Goal: Transaction & Acquisition: Purchase product/service

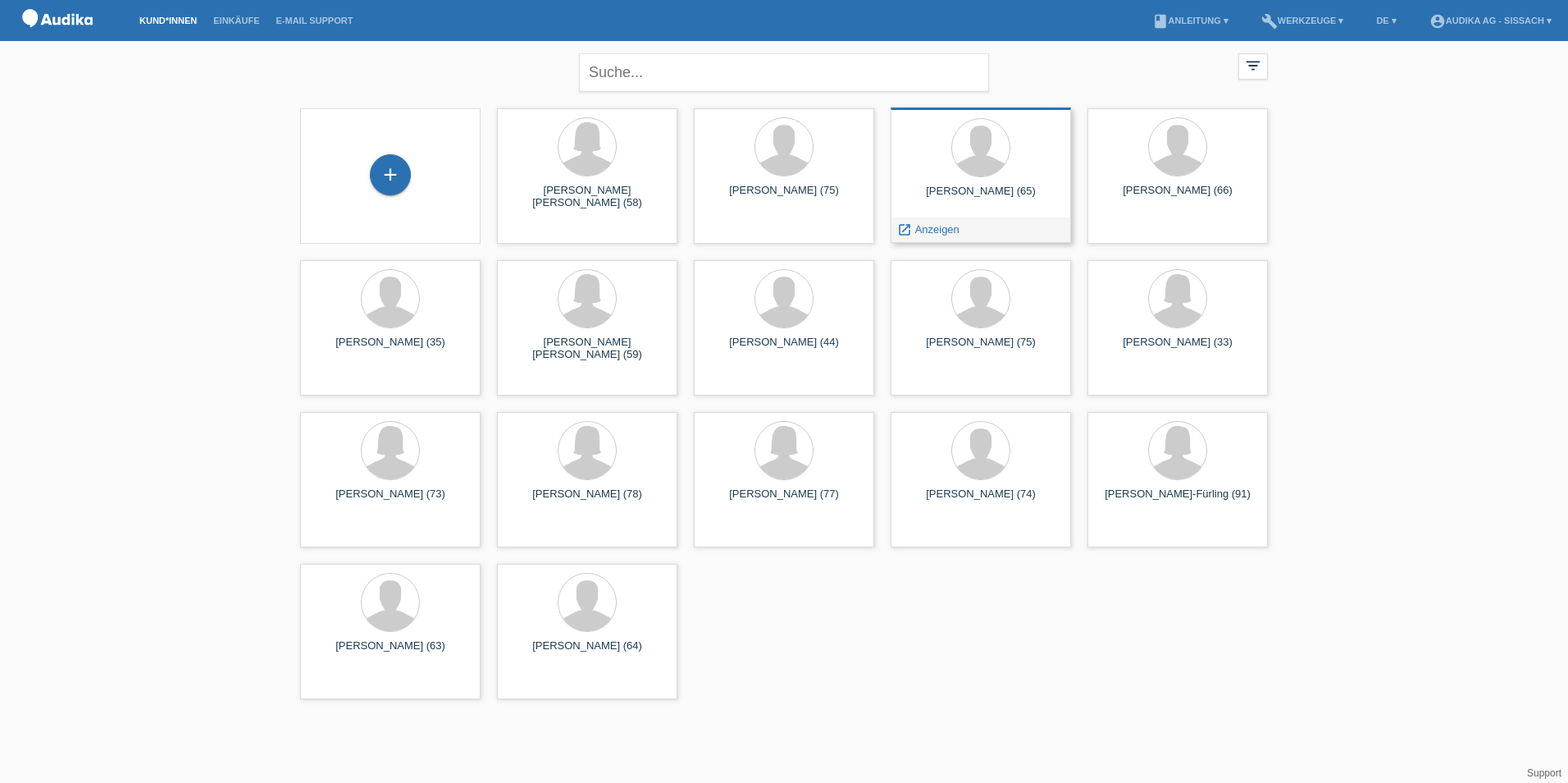
click at [984, 191] on div "Johannes Gutzwiller (65)" at bounding box center [981, 197] width 154 height 26
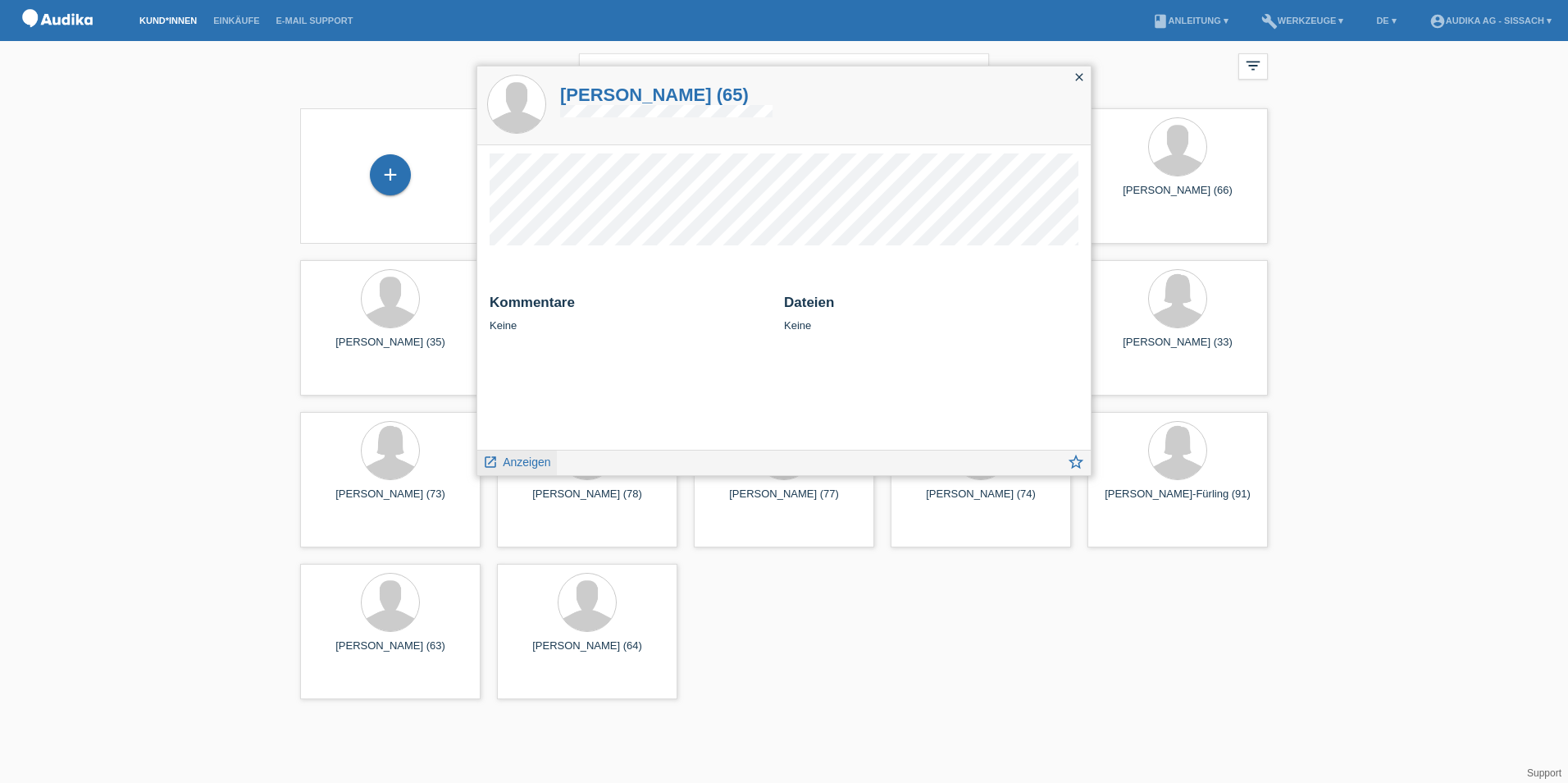
click at [529, 462] on span "Anzeigen" at bounding box center [527, 461] width 48 height 13
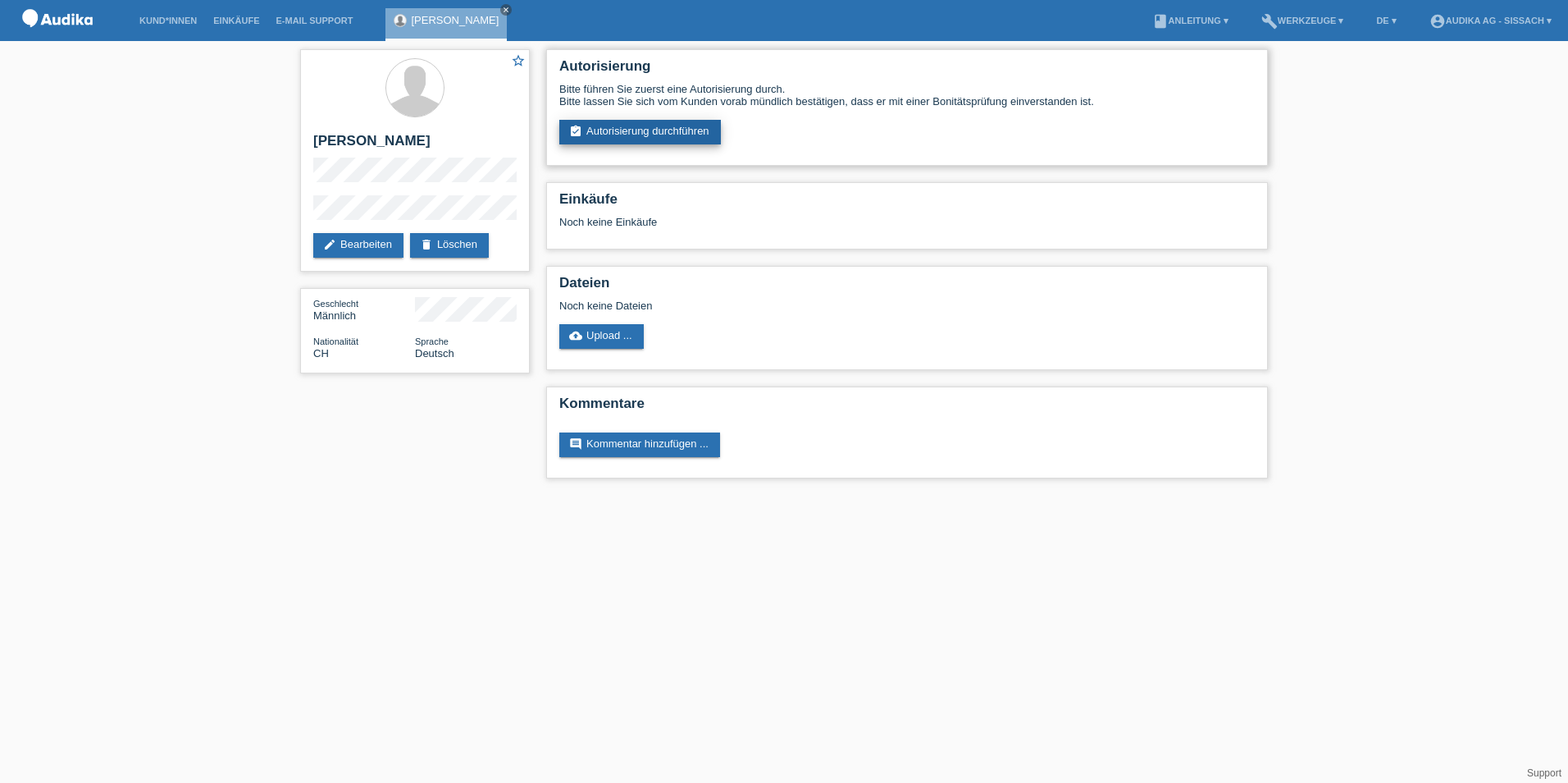
click at [621, 131] on link "assignment_turned_in Autorisierung durchführen" at bounding box center [640, 132] width 161 height 24
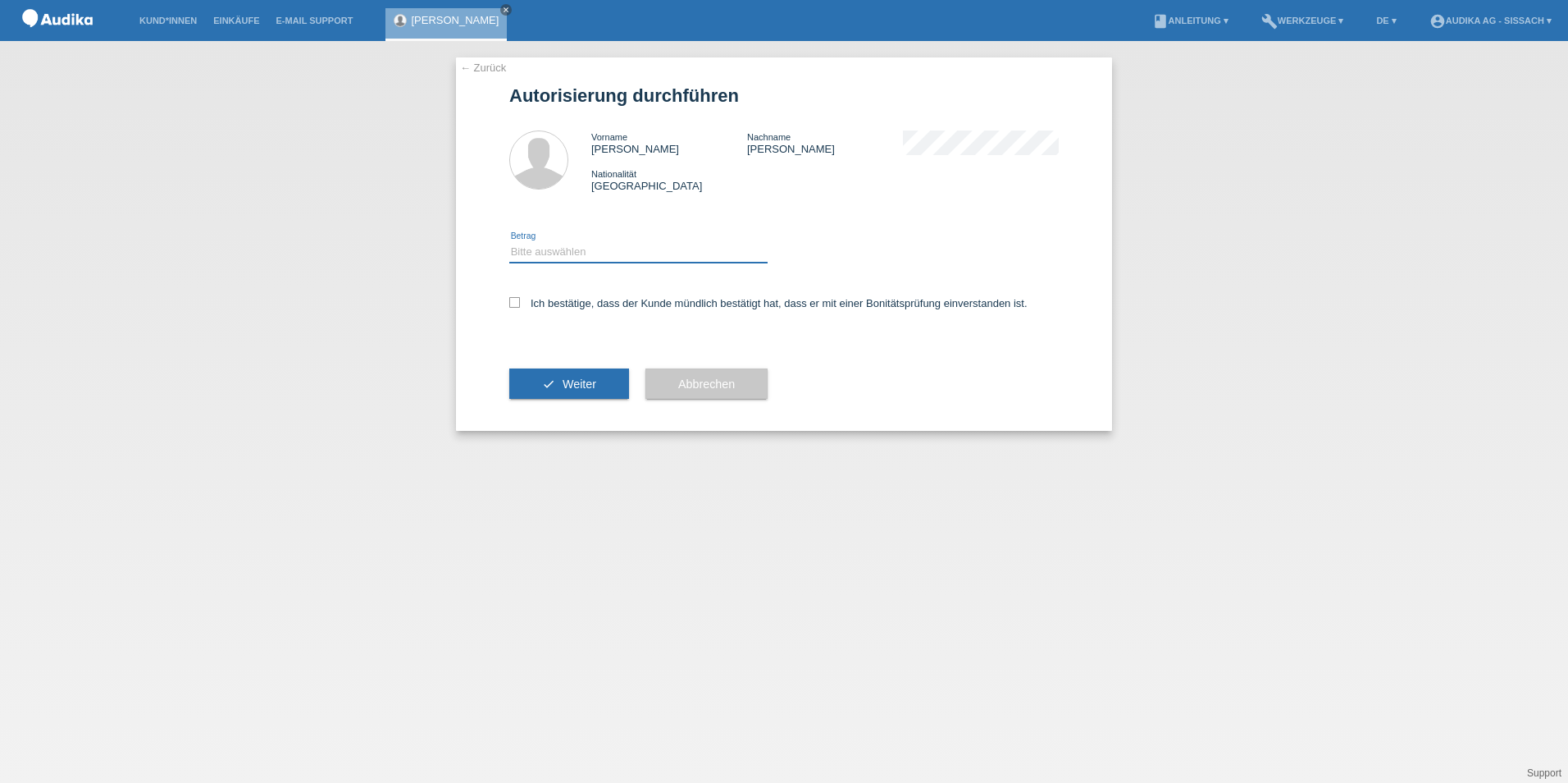
click at [575, 256] on select "Bitte auswählen CHF 1.00 - CHF 499.00 CHF 500.00 - CHF 1'999.00 CHF 2'000.00 - …" at bounding box center [638, 252] width 258 height 20
select select "3"
click at [509, 242] on select "Bitte auswählen CHF 1.00 - CHF 499.00 CHF 500.00 - CHF 1'999.00 CHF 2'000.00 - …" at bounding box center [638, 252] width 258 height 20
click at [512, 304] on icon at bounding box center [514, 302] width 11 height 11
click at [512, 304] on input "Ich bestätige, dass der Kunde mündlich bestätigt hat, dass er mit einer Bonität…" at bounding box center [514, 302] width 11 height 11
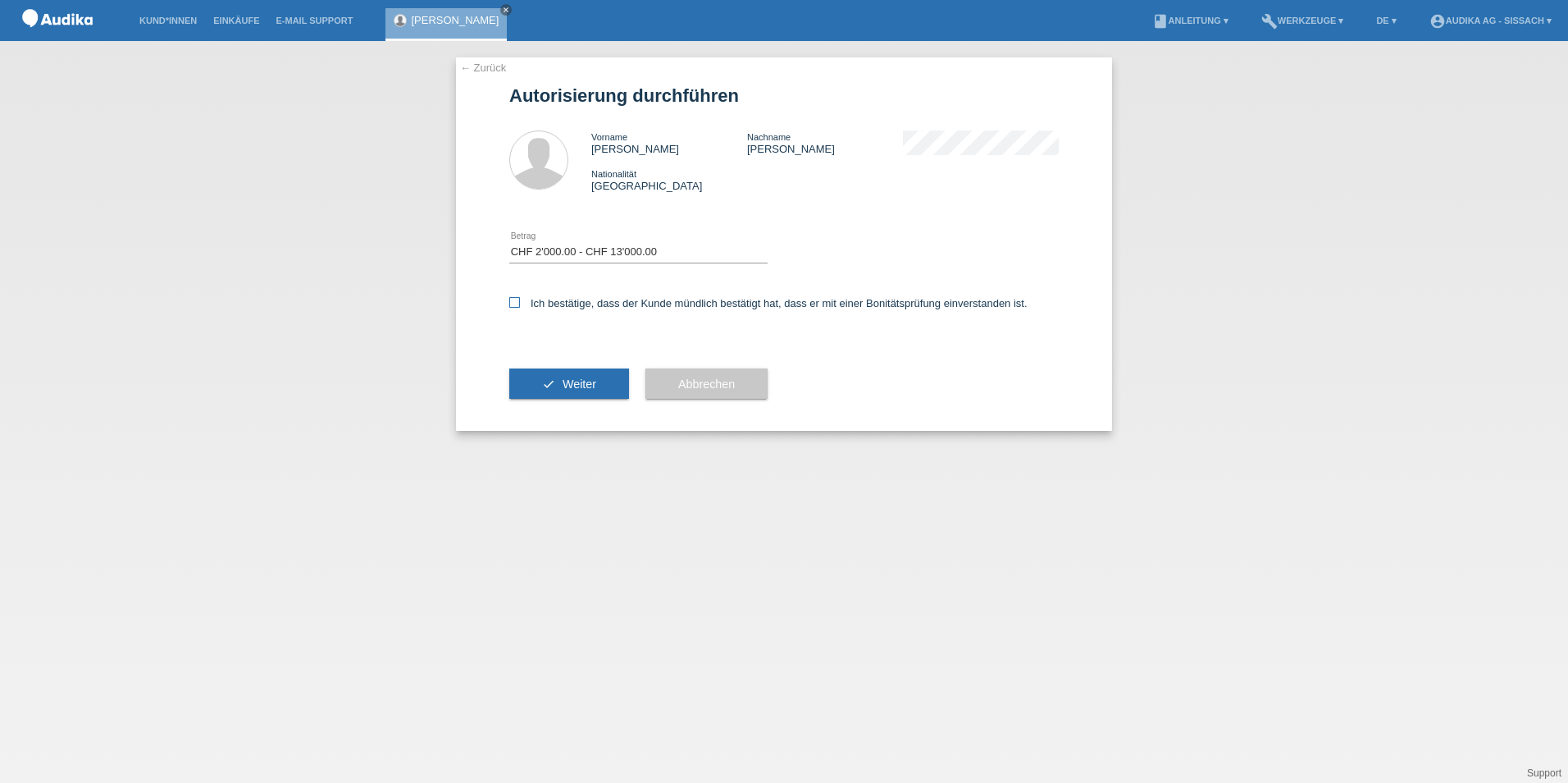
checkbox input "true"
click at [580, 380] on span "Weiter" at bounding box center [579, 383] width 33 height 13
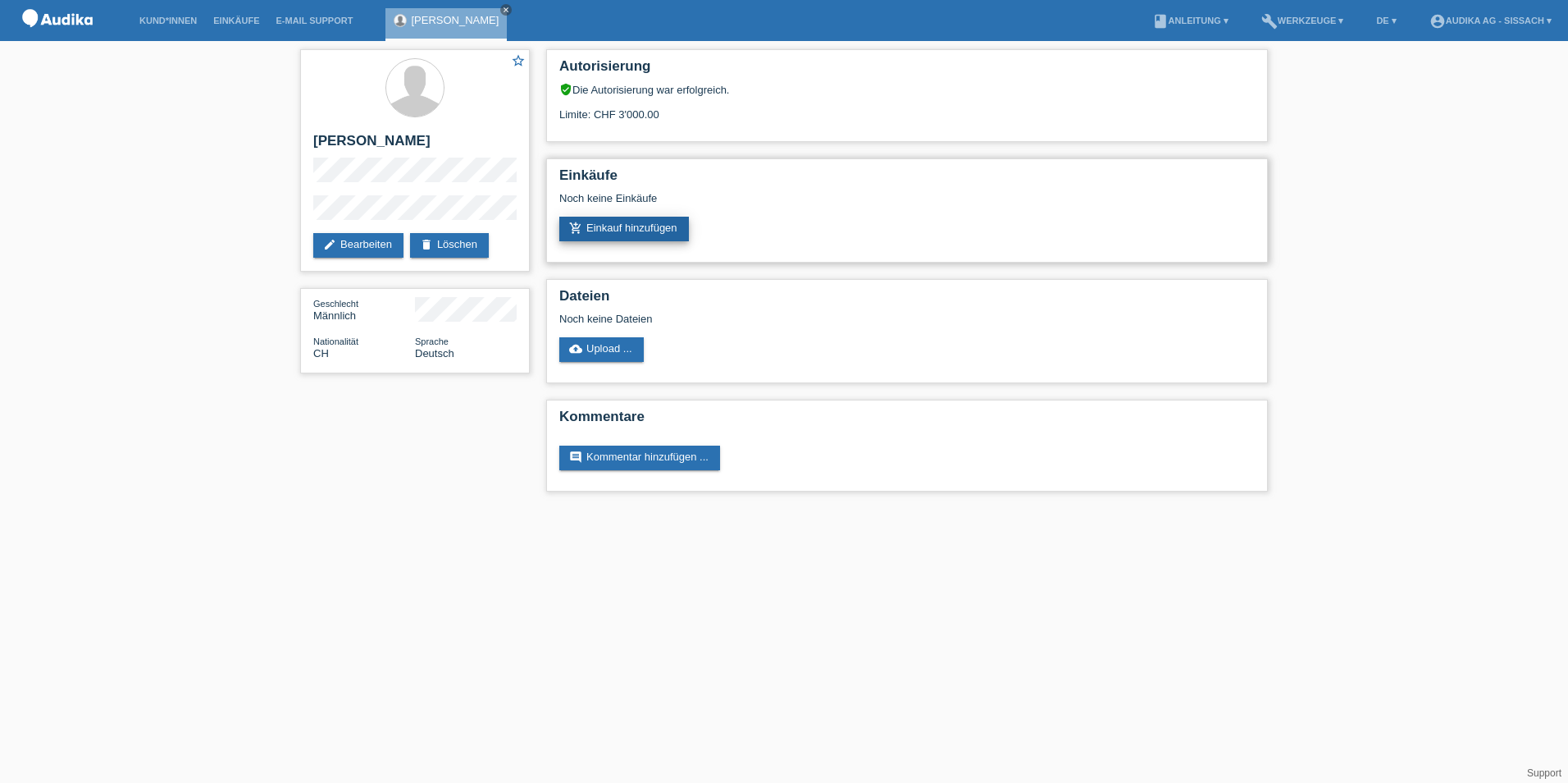
click at [656, 226] on link "add_shopping_cart Einkauf hinzufügen" at bounding box center [624, 229] width 130 height 24
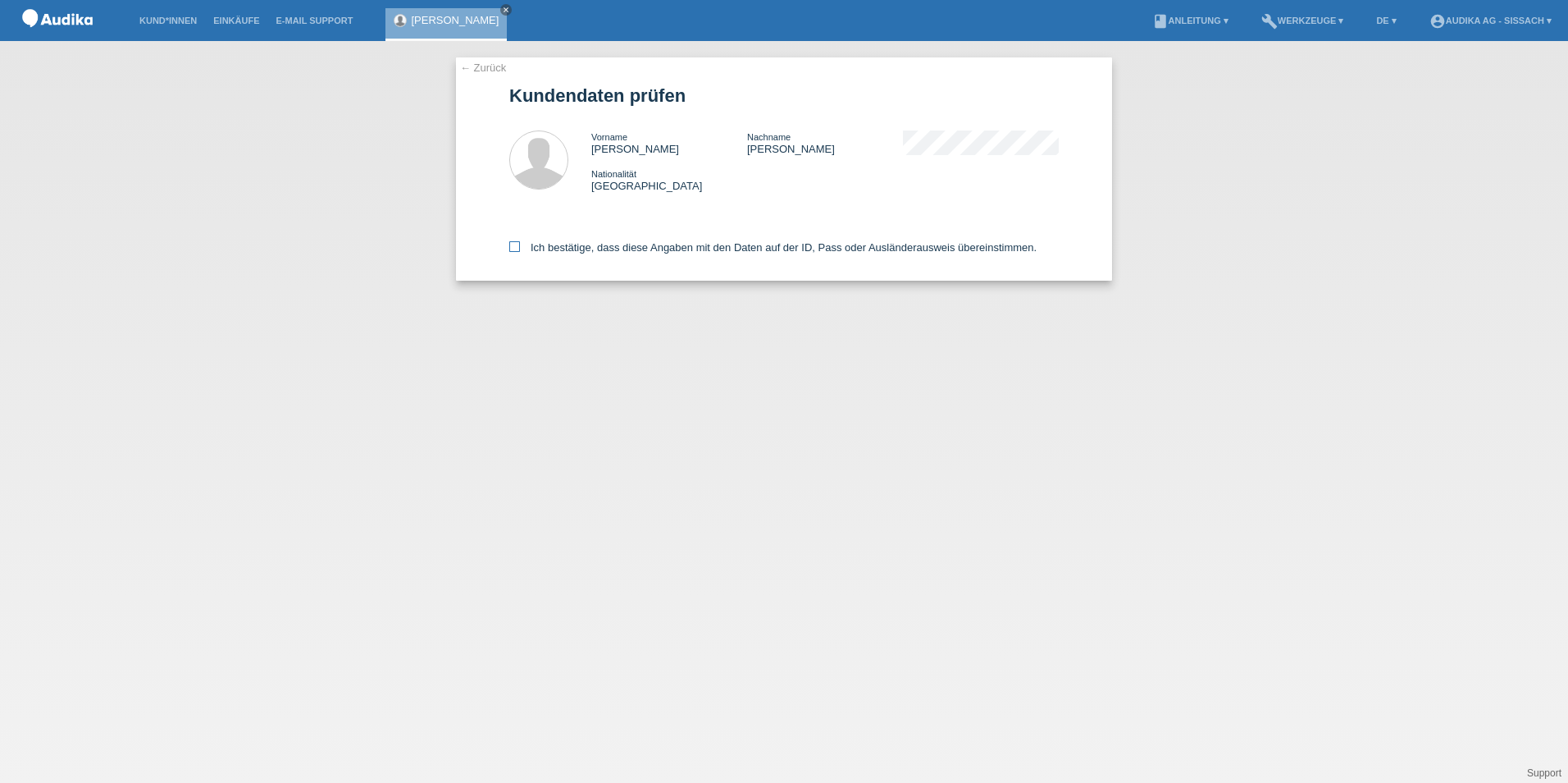
click at [513, 248] on icon at bounding box center [514, 246] width 11 height 11
click at [513, 248] on input "Ich bestätige, dass diese Angaben mit den Daten auf der ID, Pass oder Ausländer…" at bounding box center [514, 246] width 11 height 11
checkbox input "true"
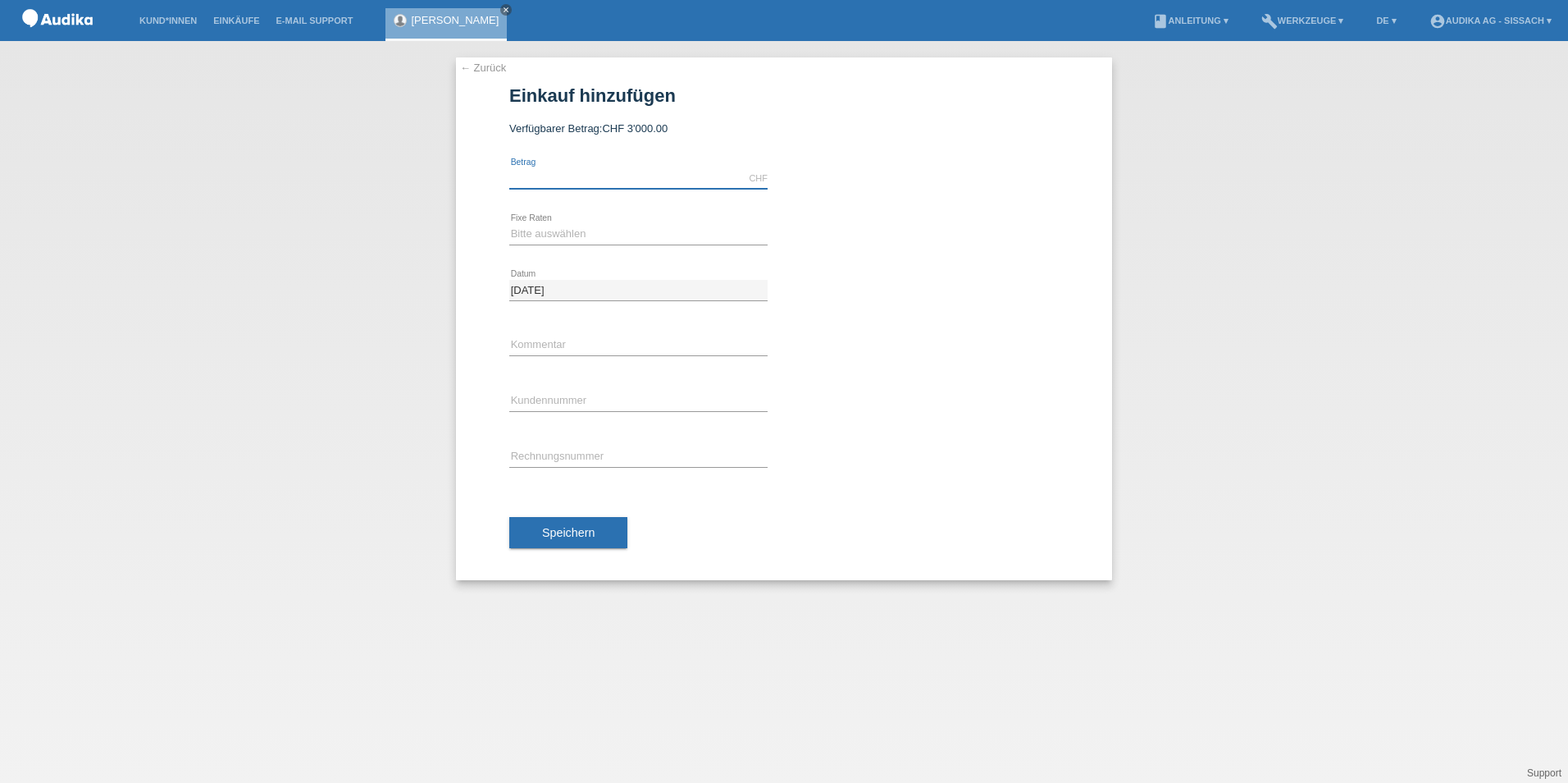
click at [552, 177] on input "text" at bounding box center [638, 178] width 258 height 21
click at [557, 177] on input "text" at bounding box center [638, 178] width 258 height 21
type input "3000.00"
click at [565, 233] on select "Bitte auswählen 12 Raten 24 Raten" at bounding box center [638, 234] width 258 height 20
select select "178"
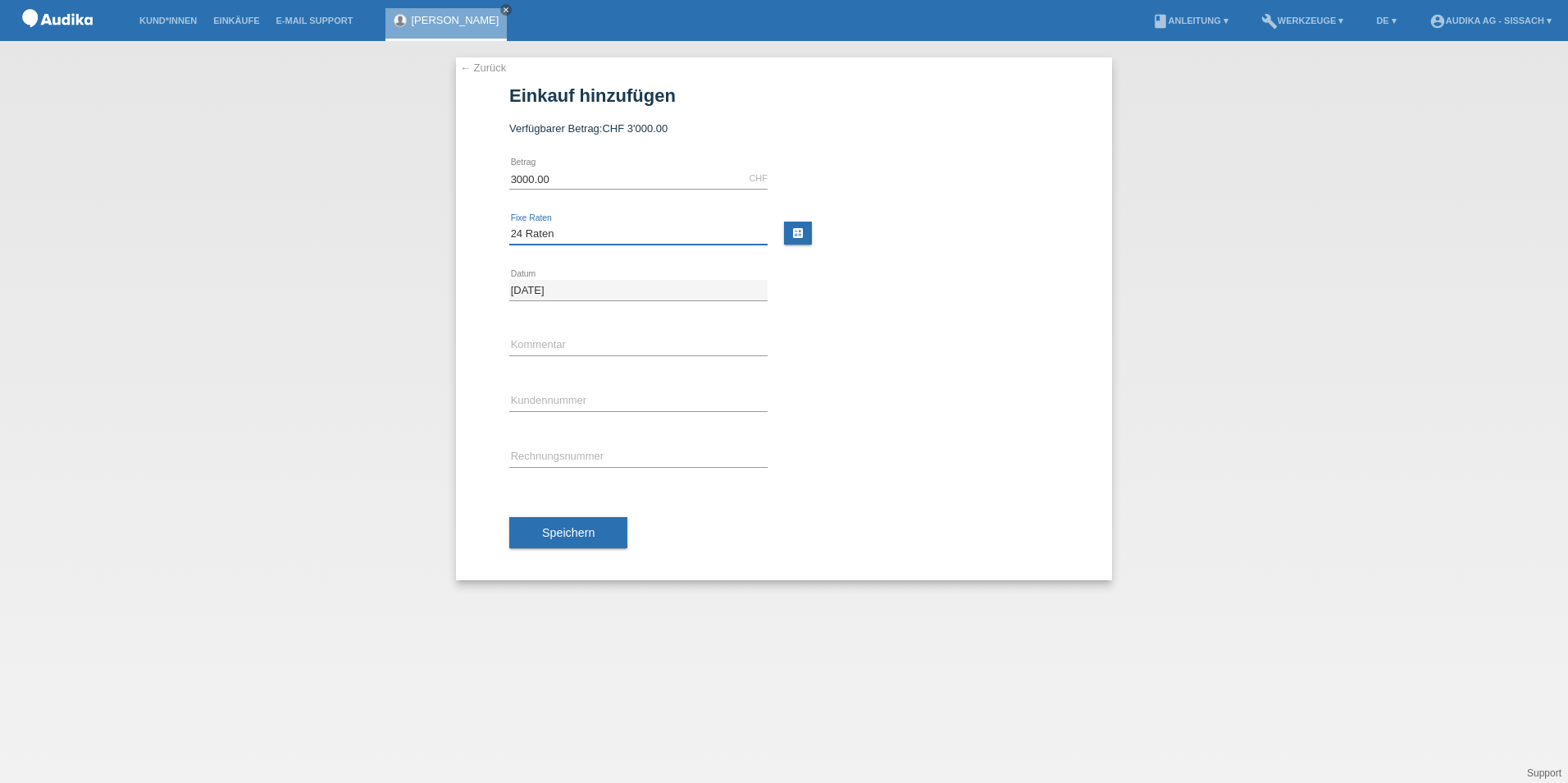
click at [509, 224] on select "Bitte auswählen 12 Raten 24 Raten" at bounding box center [638, 234] width 258 height 20
click at [580, 226] on select "Bitte auswählen 12 Raten 24 Raten" at bounding box center [638, 234] width 258 height 20
click at [509, 224] on select "Bitte auswählen 12 Raten 24 Raten" at bounding box center [638, 234] width 258 height 20
click at [578, 543] on button "Speichern" at bounding box center [568, 533] width 118 height 31
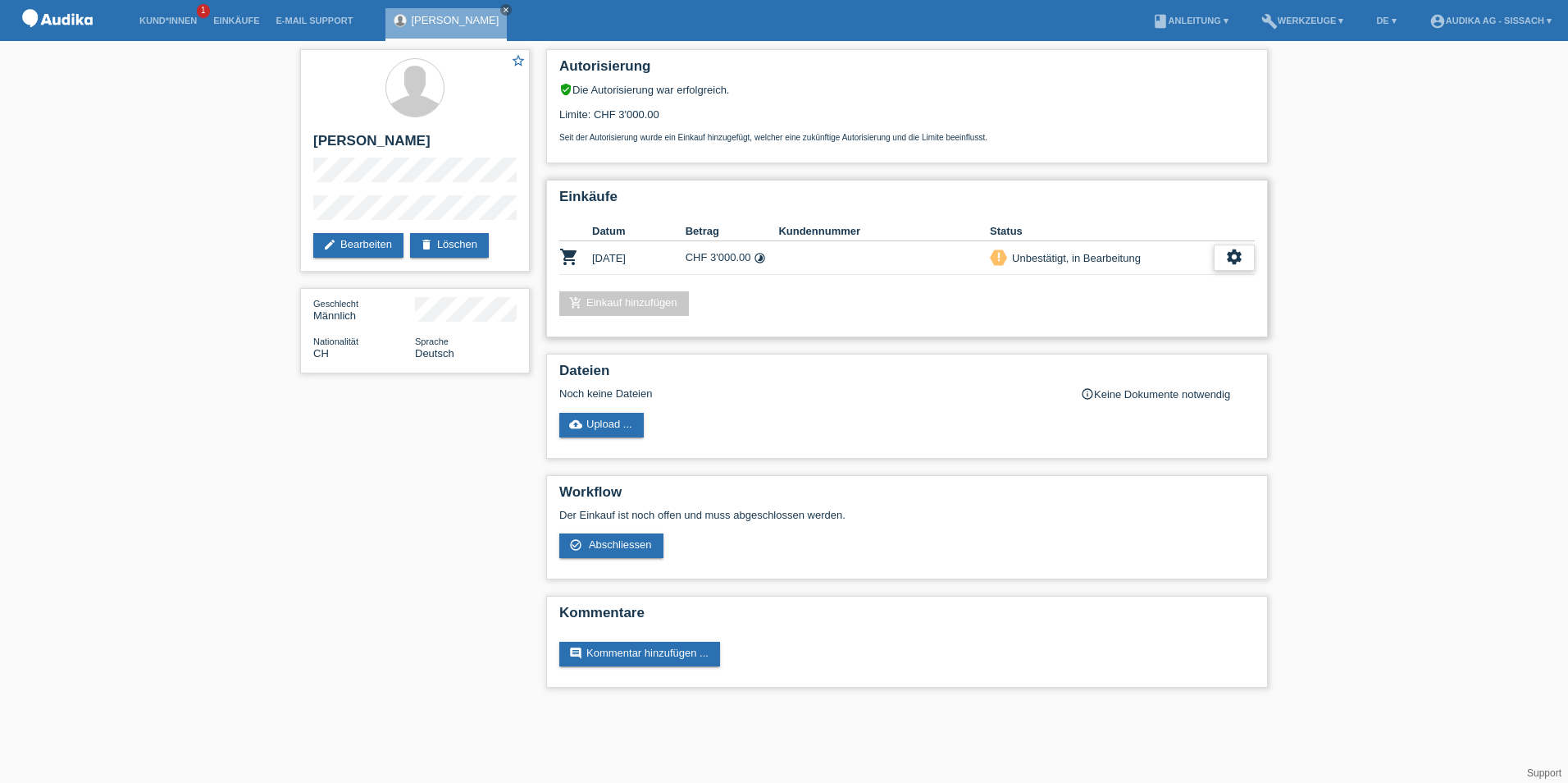
click at [1229, 261] on icon "settings" at bounding box center [1234, 257] width 18 height 18
click at [1097, 335] on span "Abschliessen" at bounding box center [1105, 332] width 68 height 20
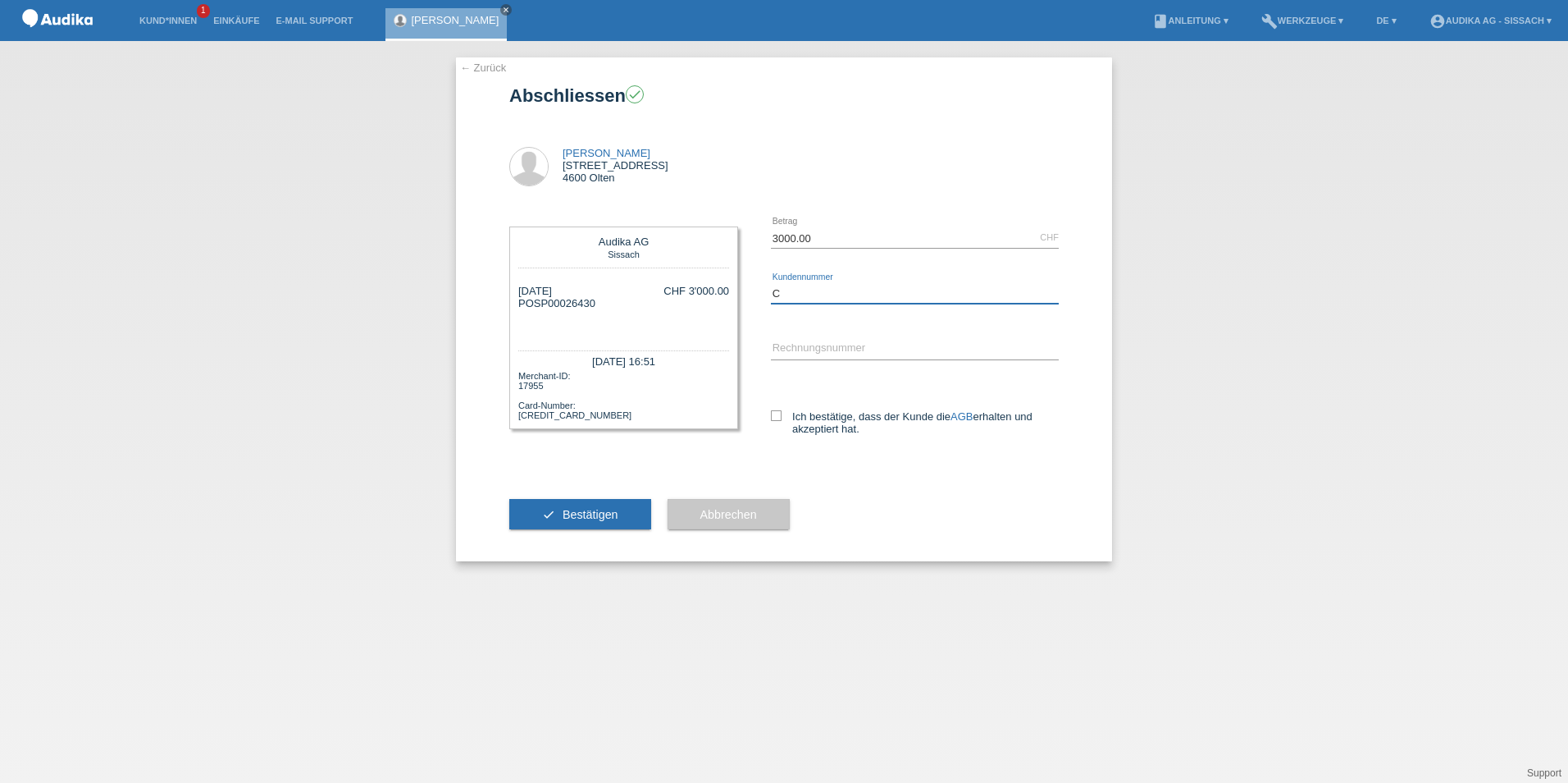
click at [826, 289] on input "C" at bounding box center [914, 293] width 288 height 21
type input "C14536059"
click at [826, 345] on input "SOI" at bounding box center [914, 349] width 288 height 21
type input "SOI000326659"
click at [774, 416] on icon at bounding box center [776, 415] width 11 height 11
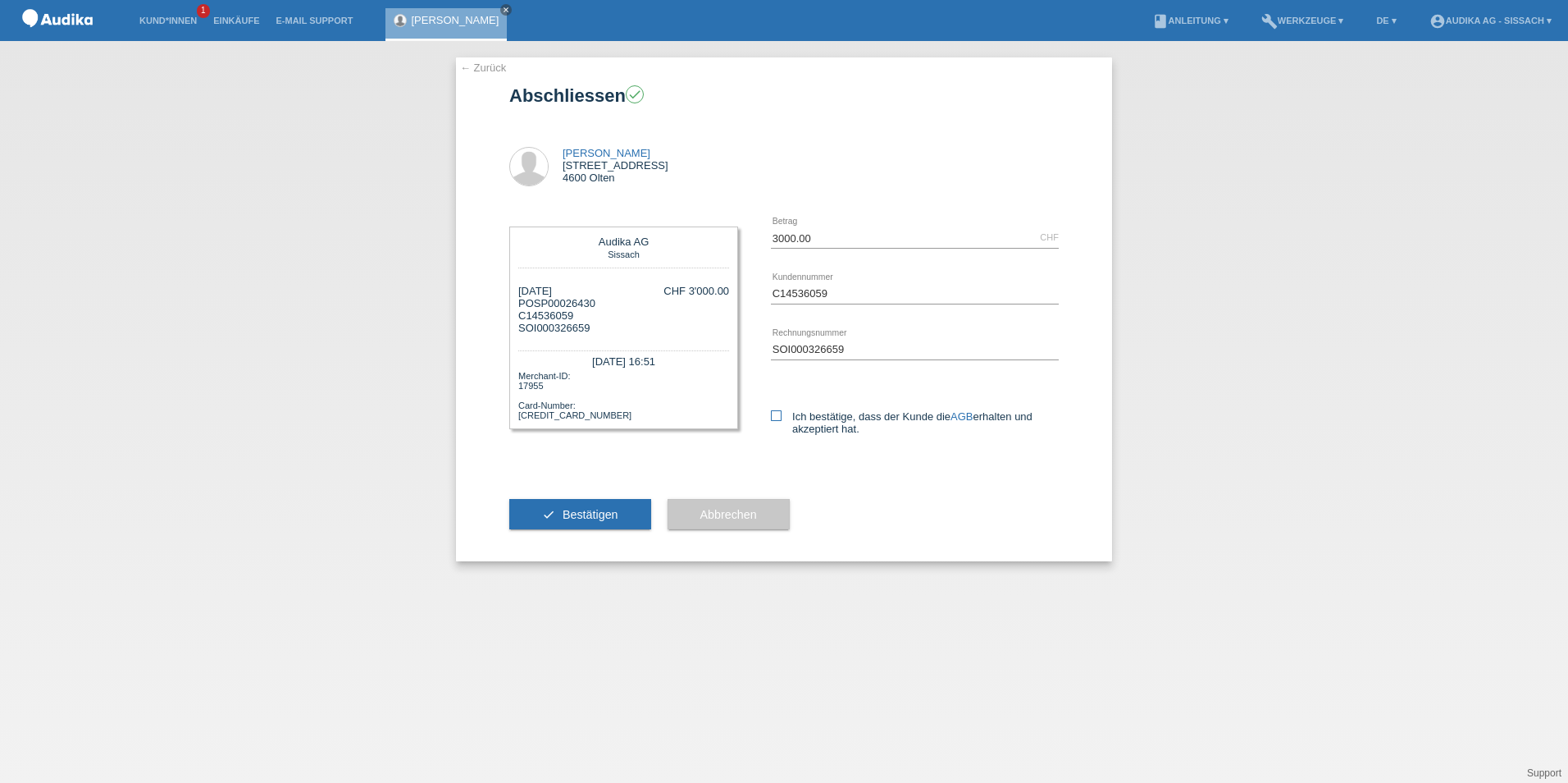
click at [774, 416] on input "Ich bestätige, dass der Kunde die AGB erhalten und akzeptiert hat." at bounding box center [776, 415] width 11 height 11
checkbox input "true"
click at [601, 514] on span "Bestätigen" at bounding box center [590, 514] width 56 height 13
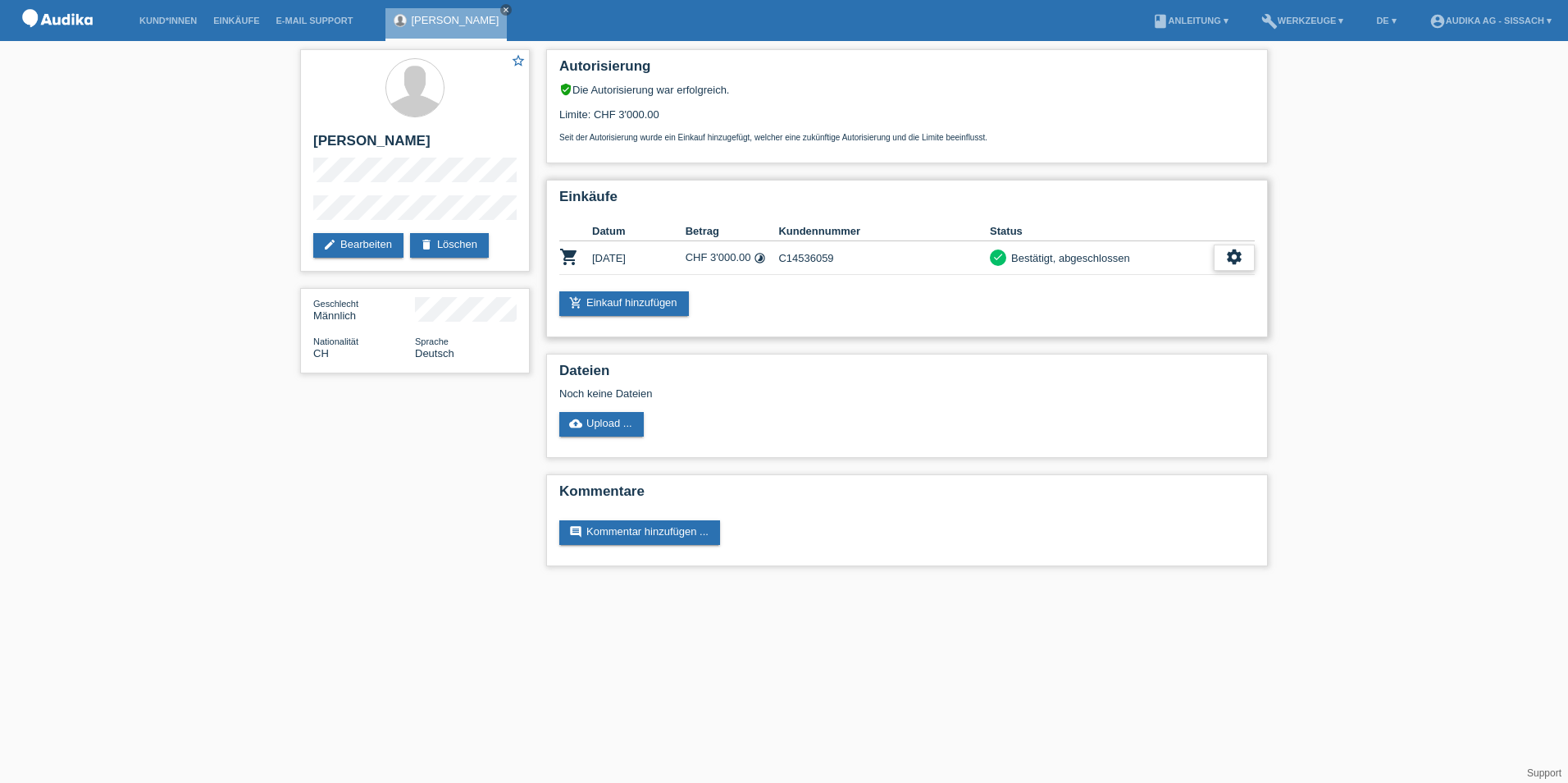
click at [1232, 261] on icon "settings" at bounding box center [1234, 257] width 18 height 18
click at [1123, 336] on span "Finanzierungsdetails herunterladen" at bounding box center [1144, 332] width 171 height 20
